Goal: Task Accomplishment & Management: Manage account settings

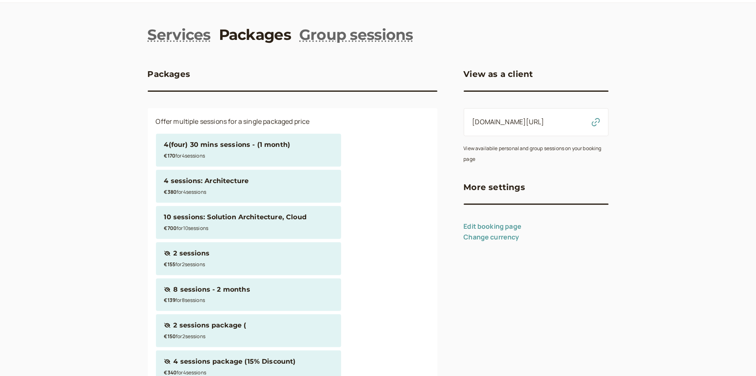
scroll to position [19, 0]
click at [204, 37] on link "Services" at bounding box center [179, 36] width 63 height 21
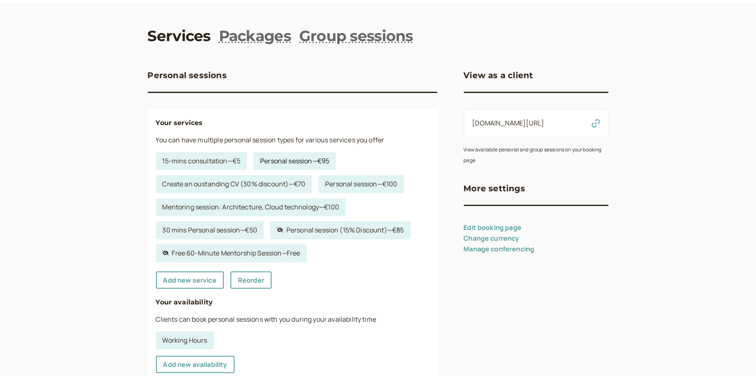
click at [282, 164] on link "Personal session — €95" at bounding box center [294, 161] width 82 height 18
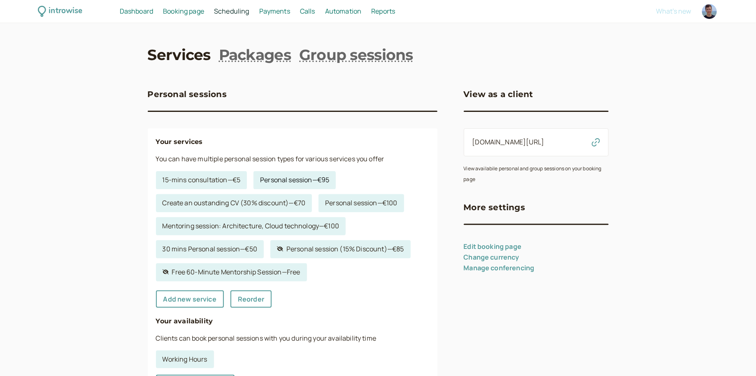
select select "60"
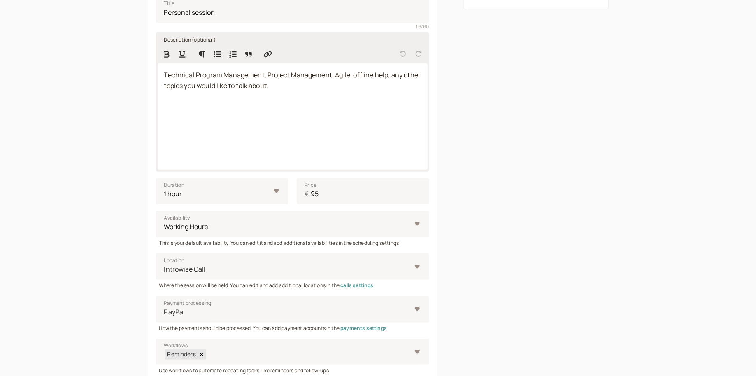
scroll to position [192, 0]
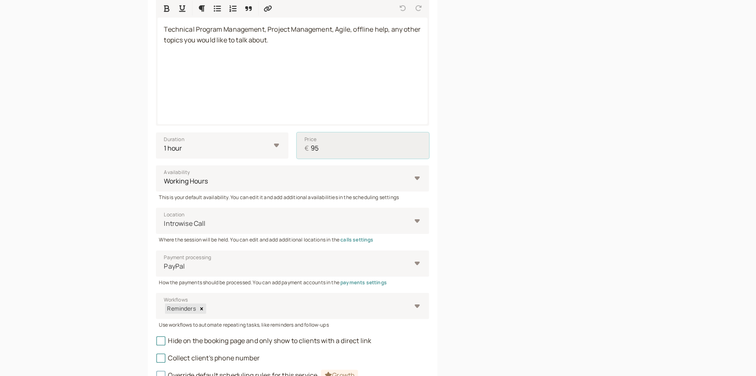
click at [319, 147] on input "95" at bounding box center [363, 145] width 132 height 26
type input "9"
type input "50"
click at [482, 158] on div "Link to this service [DOMAIN_NAME][URL]" at bounding box center [536, 147] width 145 height 537
click at [494, 153] on div "Link to this service [DOMAIN_NAME][URL]" at bounding box center [536, 147] width 145 height 537
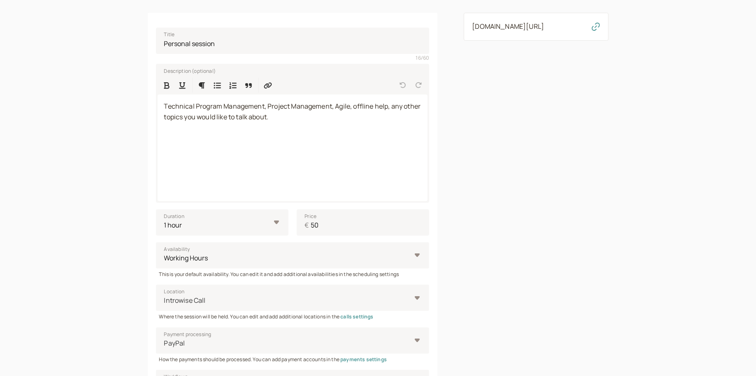
scroll to position [107, 0]
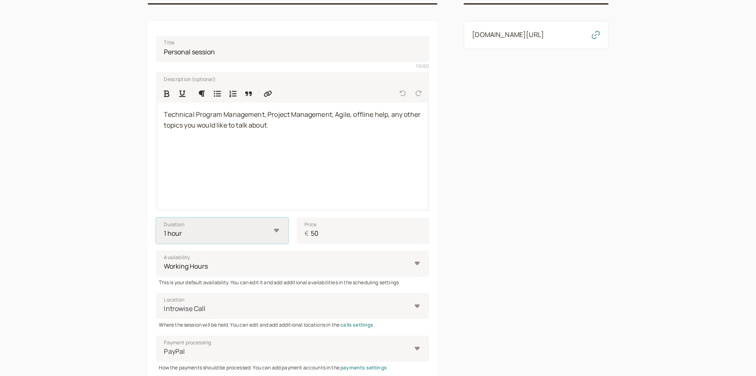
click at [229, 232] on select "10 mins 15 mins 30 mins 45 mins 1 hour 1.5 hours 2 hours Custom…" at bounding box center [222, 231] width 132 height 26
select select "30"
click at [156, 218] on select "10 mins 15 mins 30 mins 45 mins 1 hour 1.5 hours 2 hours Custom…" at bounding box center [222, 231] width 132 height 26
click at [479, 225] on div "Link to this service [DOMAIN_NAME][URL]" at bounding box center [536, 232] width 145 height 537
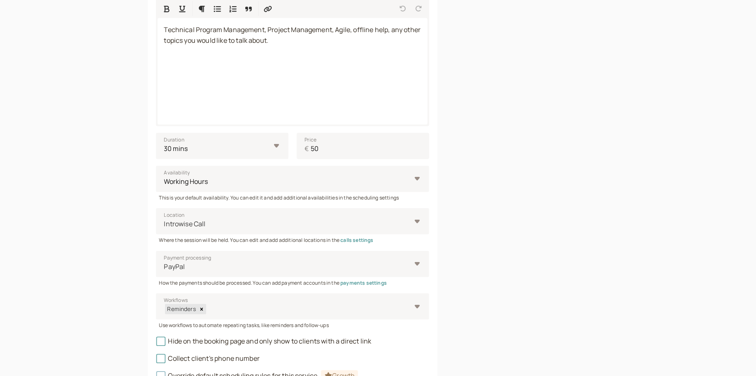
scroll to position [255, 0]
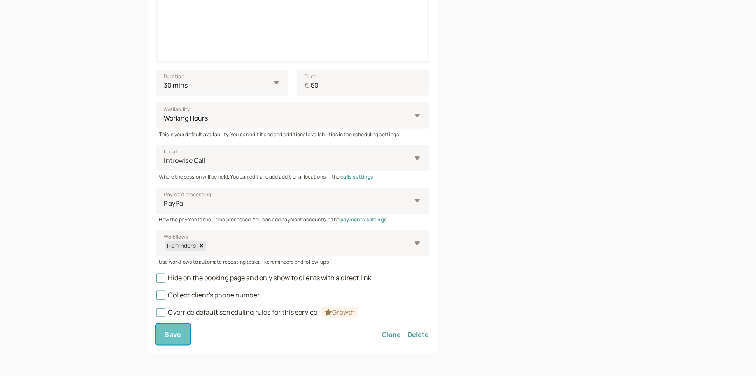
click at [176, 328] on button "Save" at bounding box center [173, 334] width 35 height 21
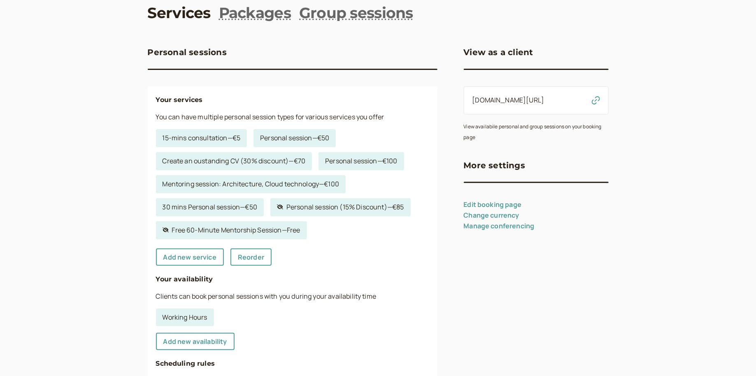
scroll to position [41, 0]
click at [328, 141] on link "Personal session — €50" at bounding box center [294, 139] width 82 height 18
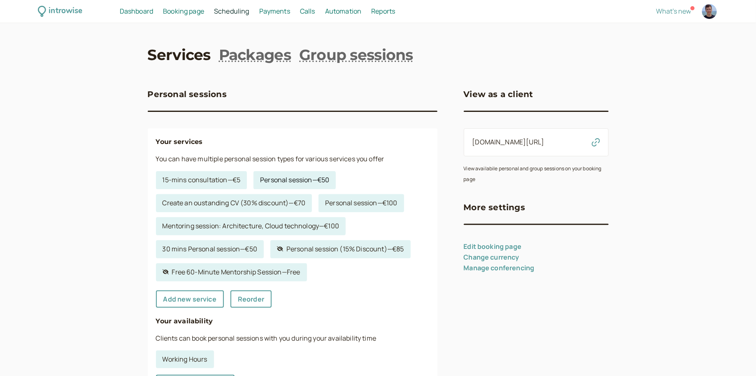
select select "30"
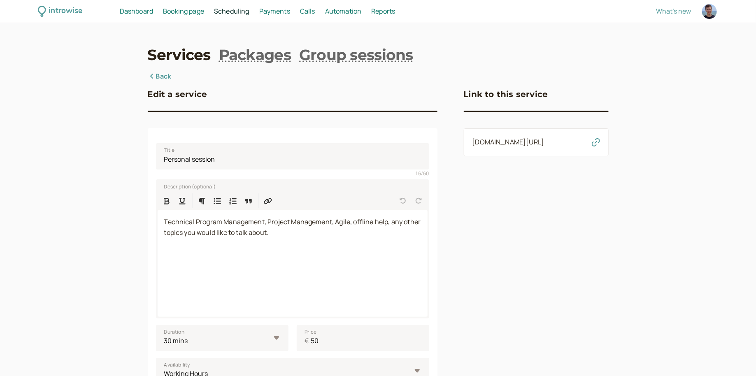
click at [598, 144] on icon "button" at bounding box center [595, 142] width 8 height 8
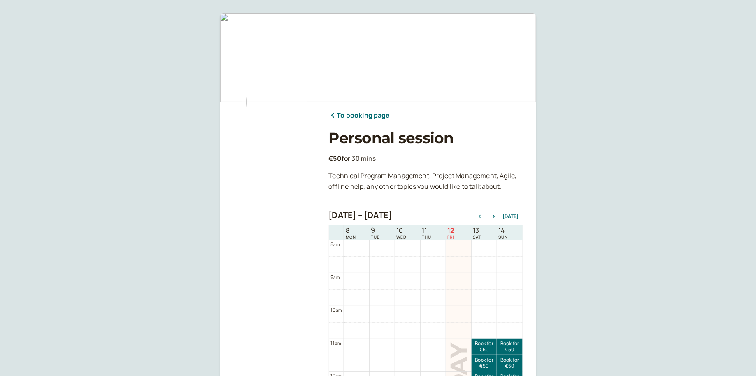
scroll to position [180, 0]
